Goal: Task Accomplishment & Management: Manage account settings

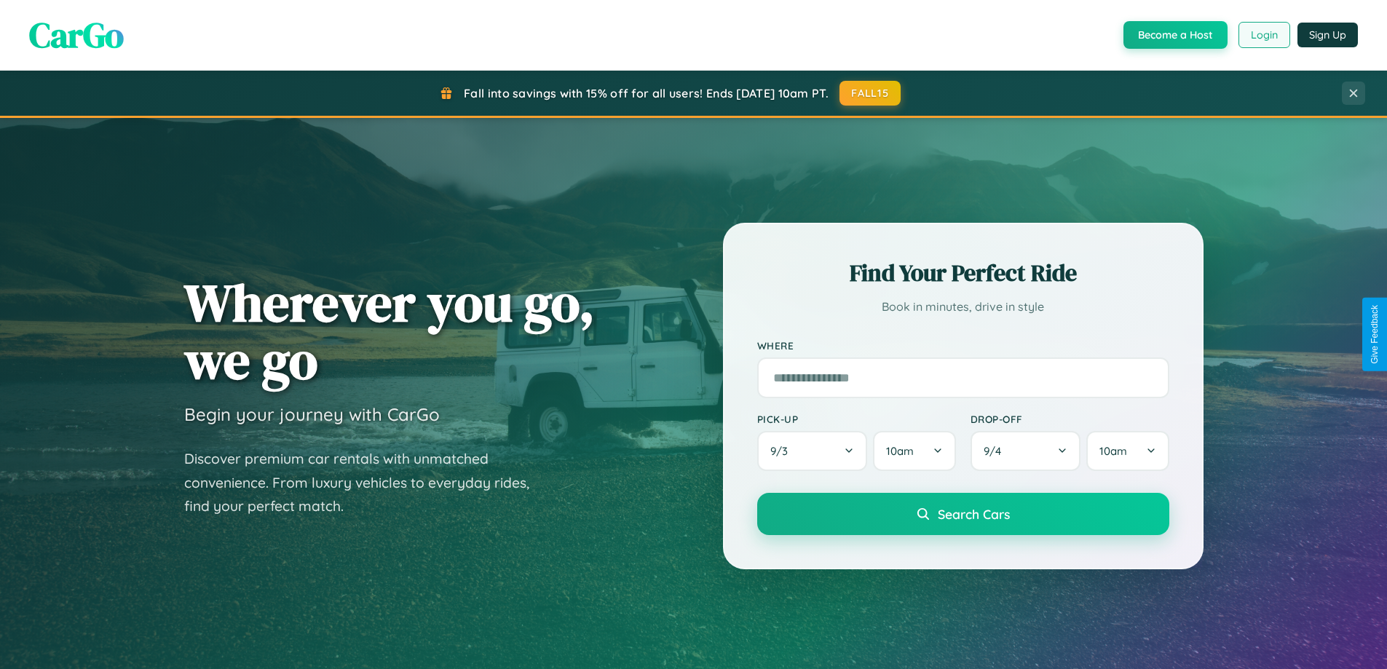
click at [1263, 35] on button "Login" at bounding box center [1265, 35] width 52 height 26
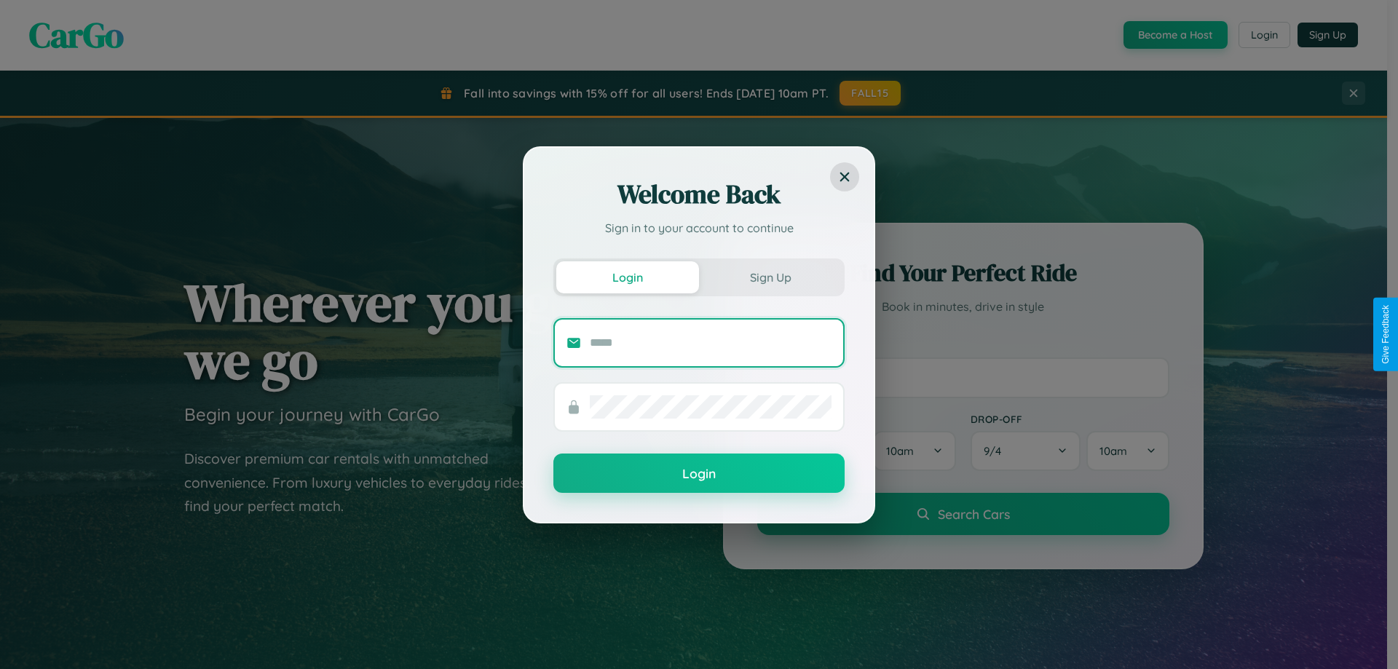
click at [711, 342] on input "text" at bounding box center [711, 342] width 242 height 23
type input "**********"
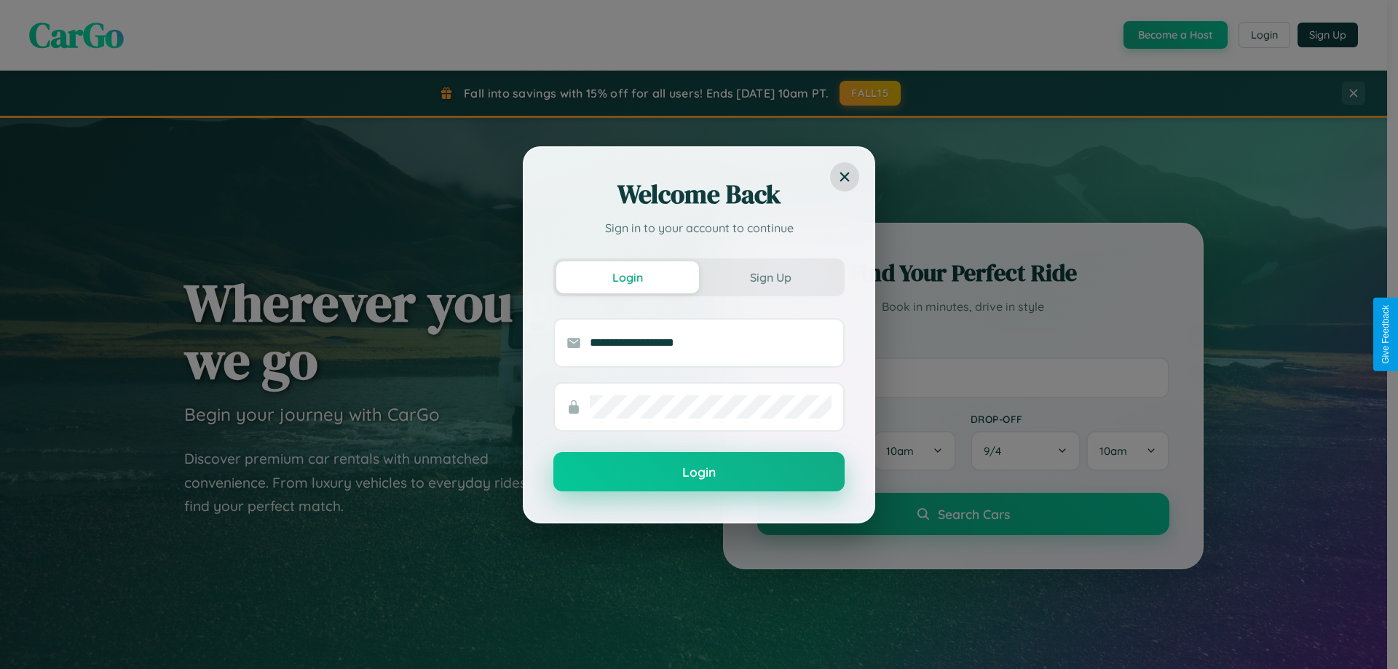
click at [699, 472] on button "Login" at bounding box center [698, 471] width 291 height 39
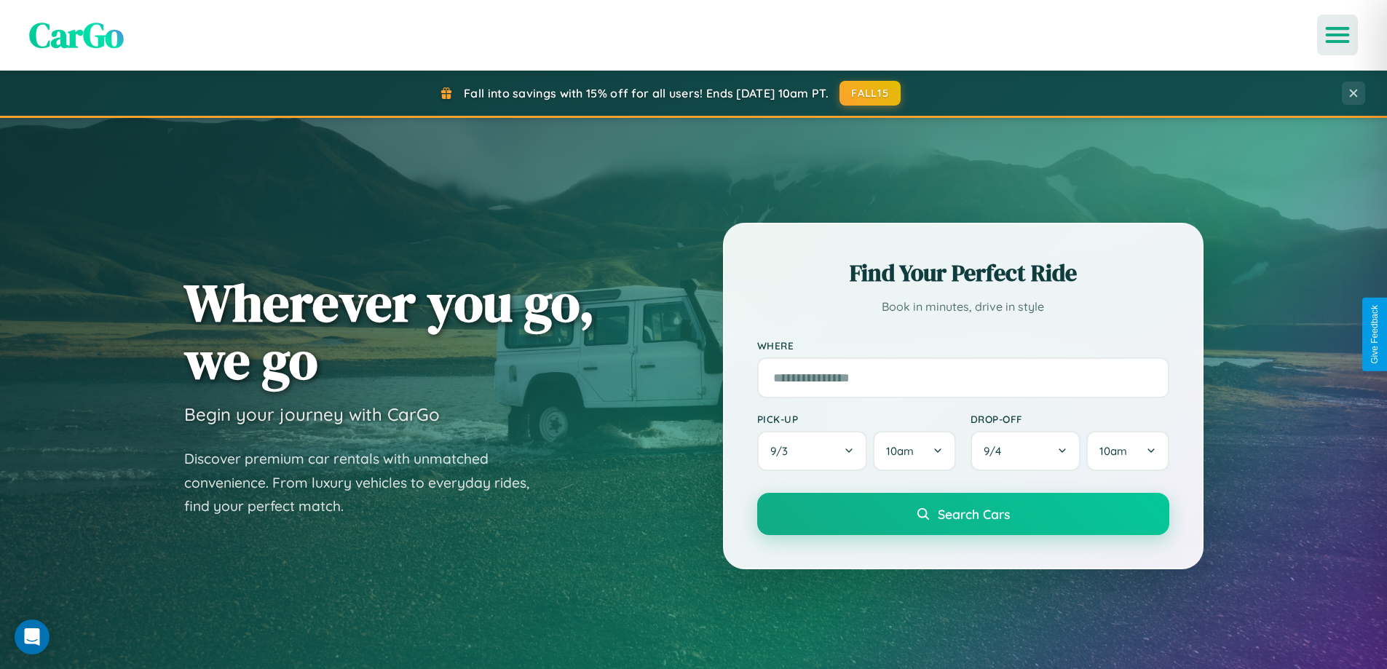
click at [1338, 35] on icon "Open menu" at bounding box center [1338, 34] width 21 height 13
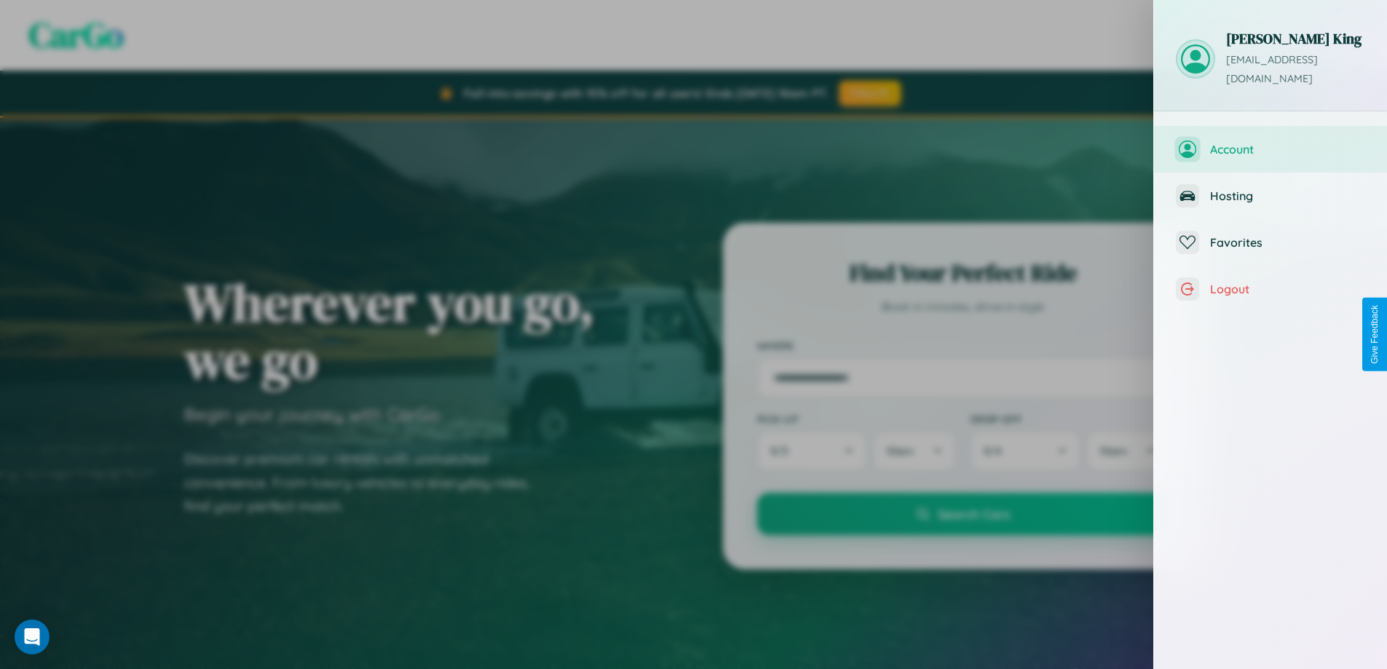
click at [1271, 142] on span "Account" at bounding box center [1287, 149] width 155 height 15
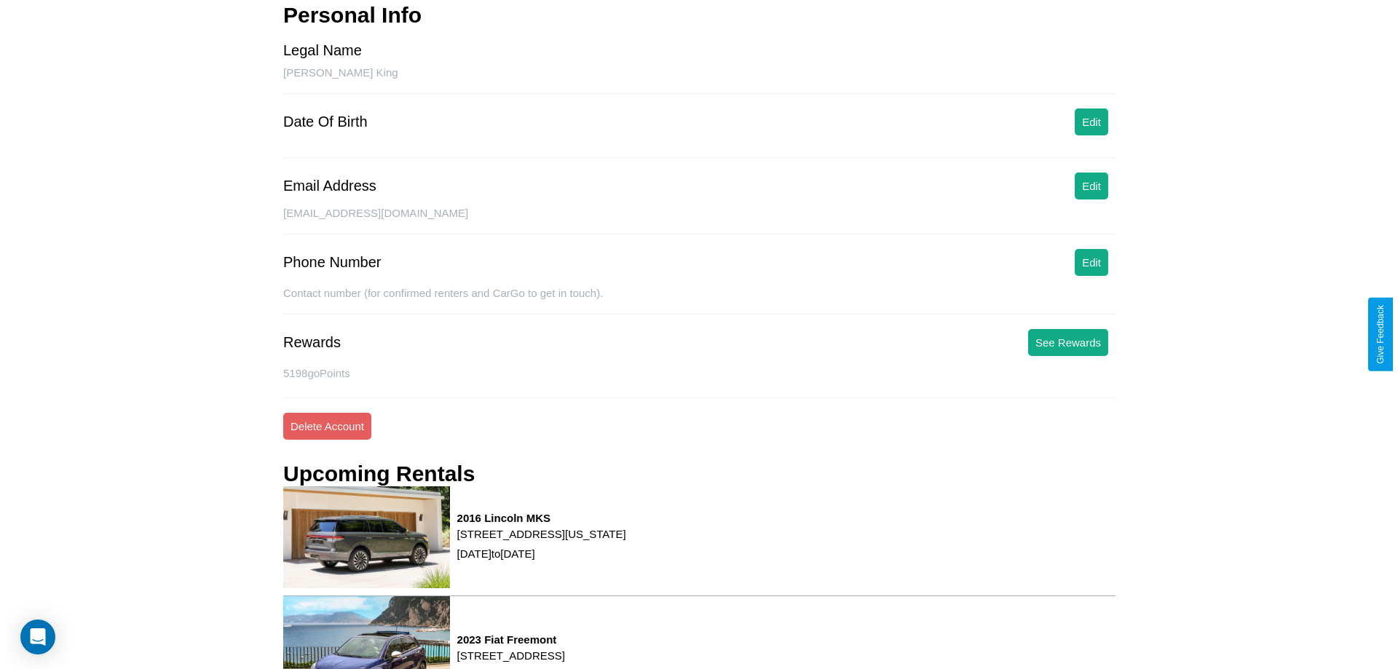
scroll to position [185, 0]
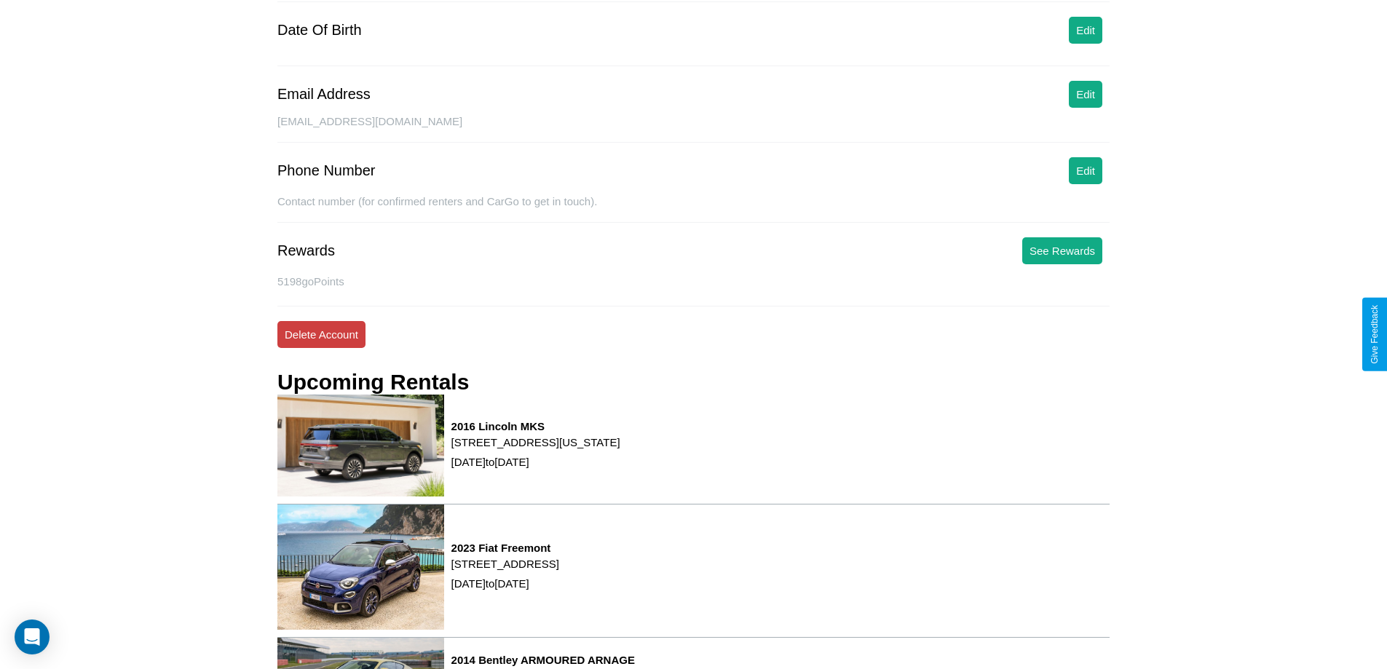
click at [321, 334] on button "Delete Account" at bounding box center [321, 334] width 88 height 27
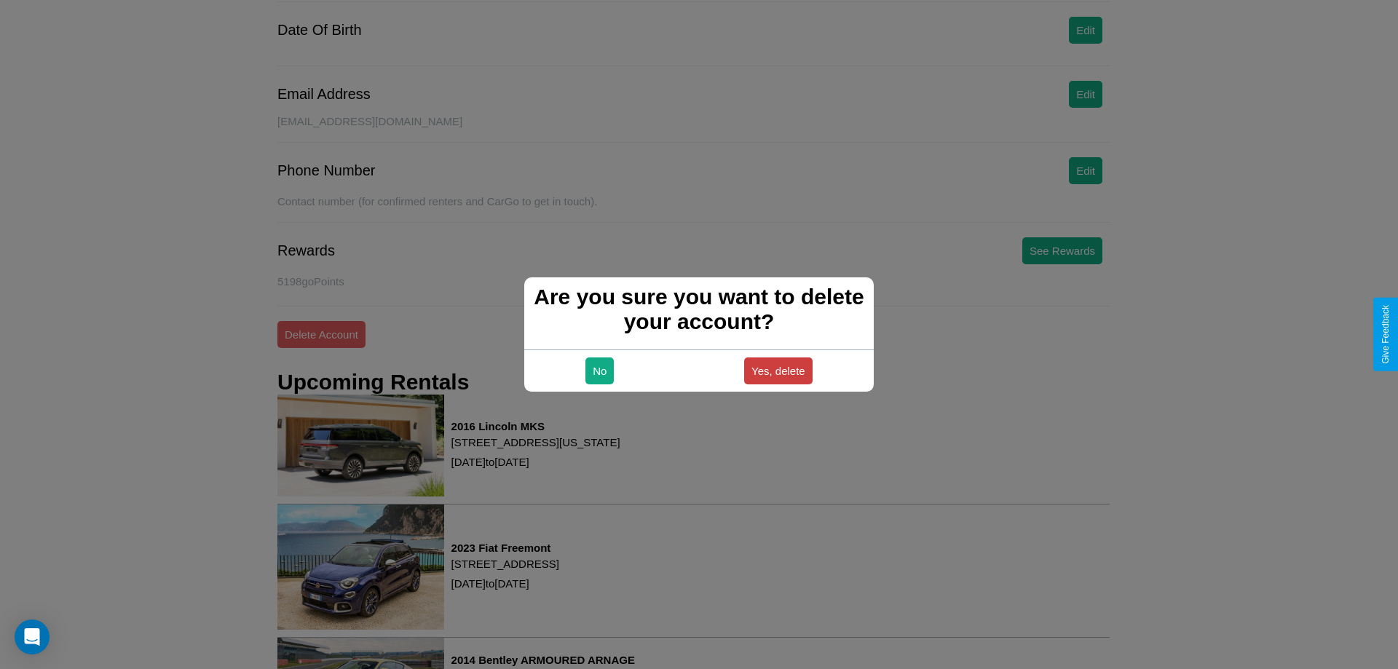
click at [778, 371] on button "Yes, delete" at bounding box center [778, 371] width 68 height 27
